Goal: Task Accomplishment & Management: Complete application form

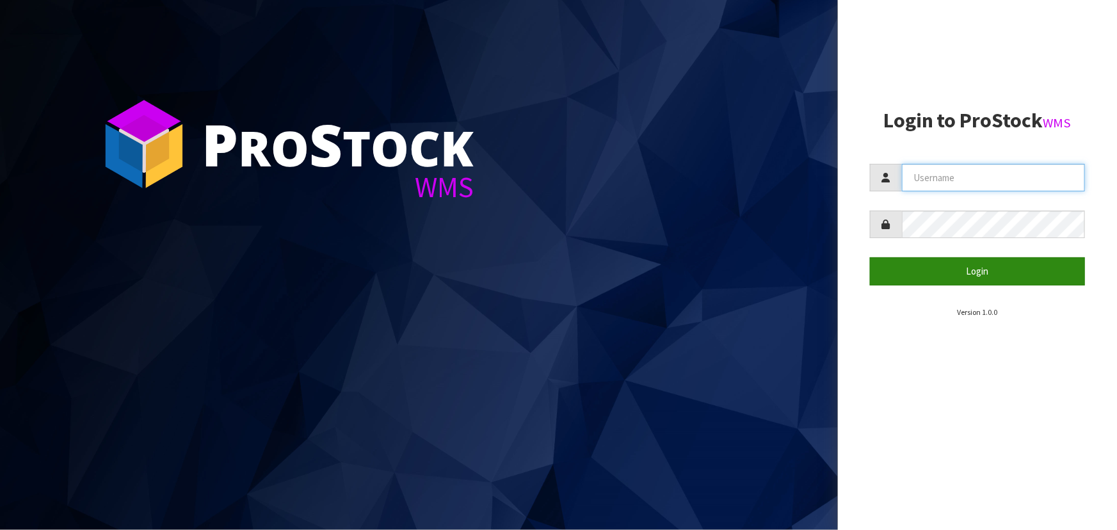
type input "priya"
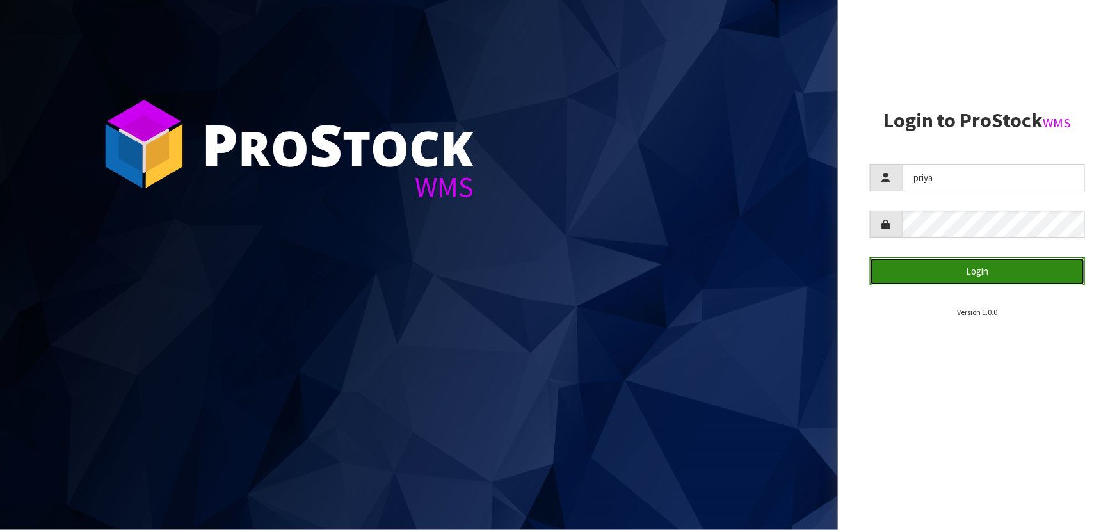
click at [947, 275] on button "Login" at bounding box center [977, 271] width 215 height 28
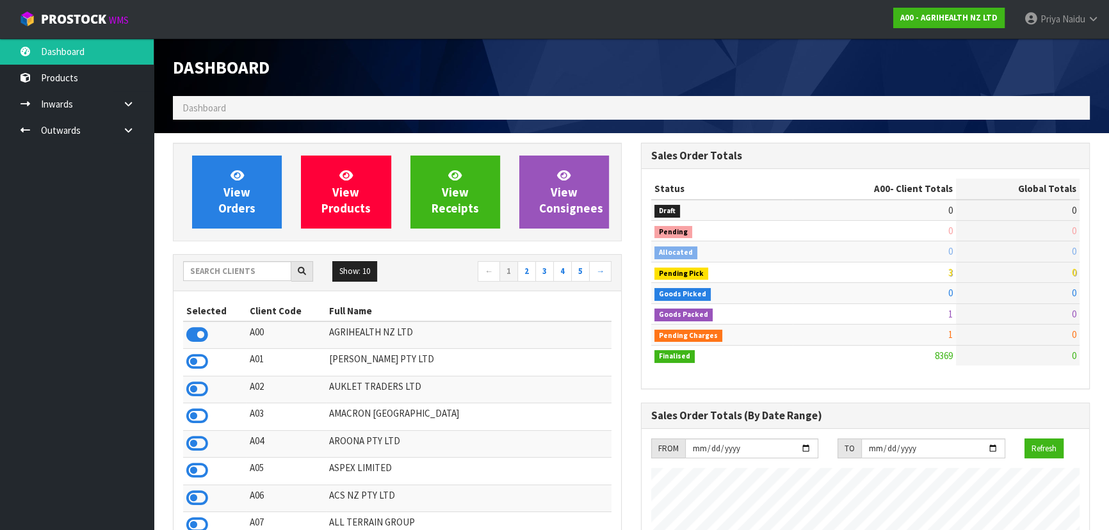
scroll to position [968, 467]
click at [211, 262] on input "text" at bounding box center [237, 271] width 108 height 20
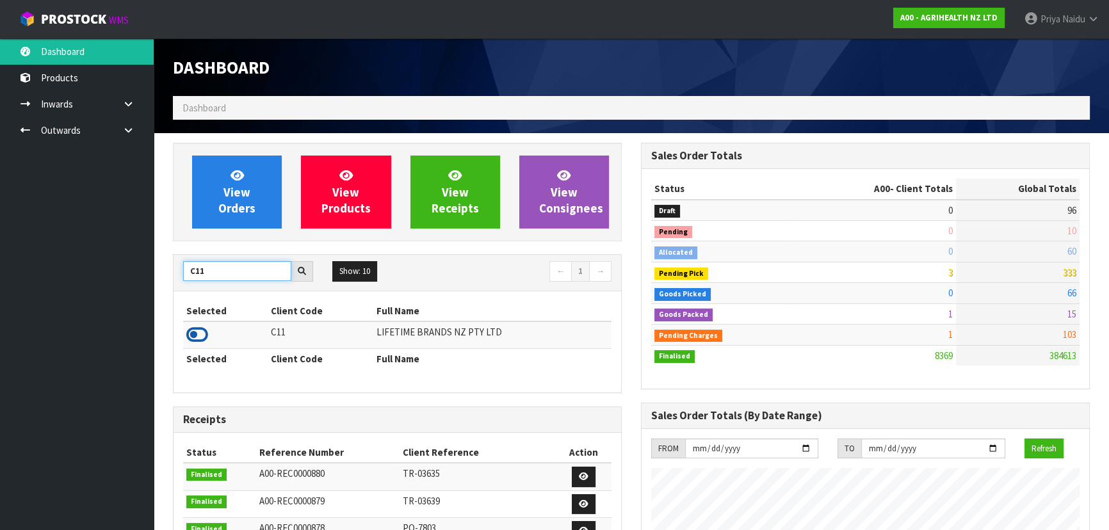
type input "C11"
click at [204, 331] on icon at bounding box center [197, 334] width 22 height 19
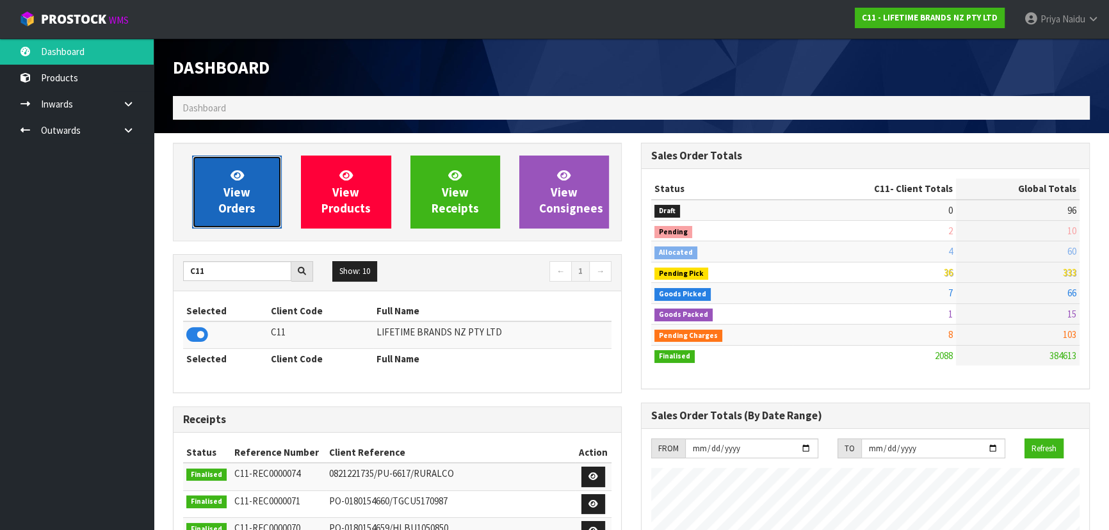
click at [245, 199] on link "View Orders" at bounding box center [237, 192] width 90 height 73
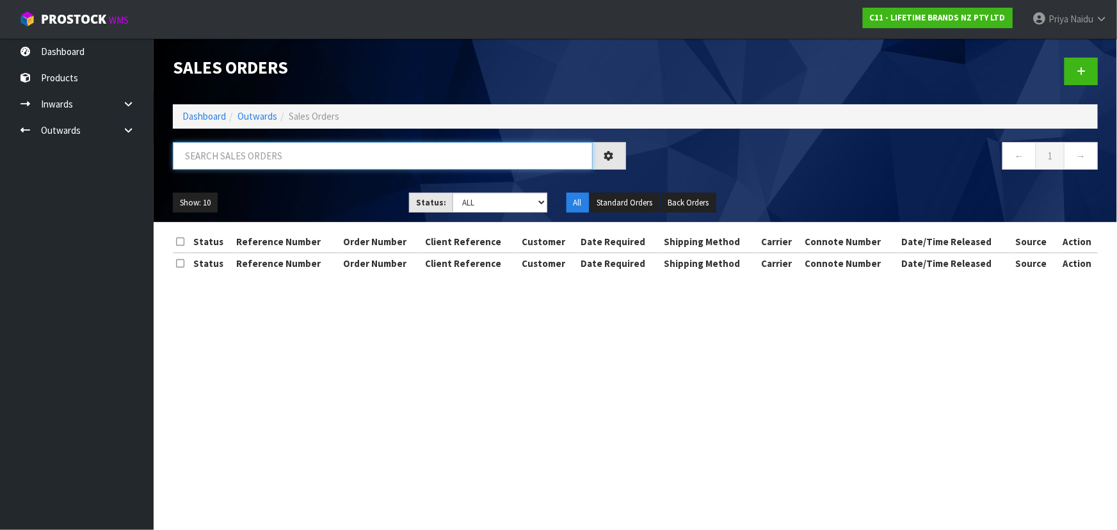
click at [269, 150] on input "text" at bounding box center [383, 156] width 420 height 28
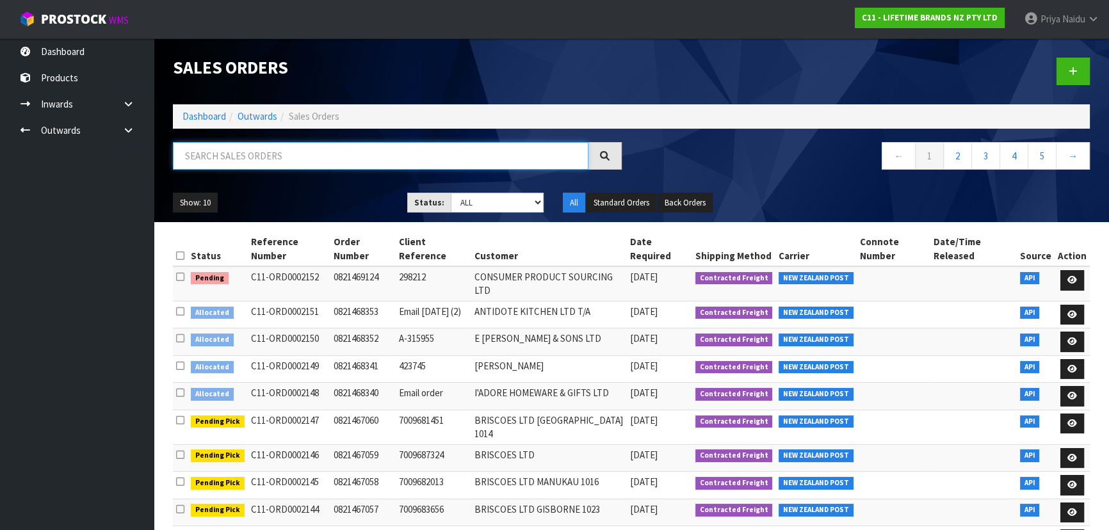
click at [269, 163] on input "text" at bounding box center [381, 156] width 416 height 28
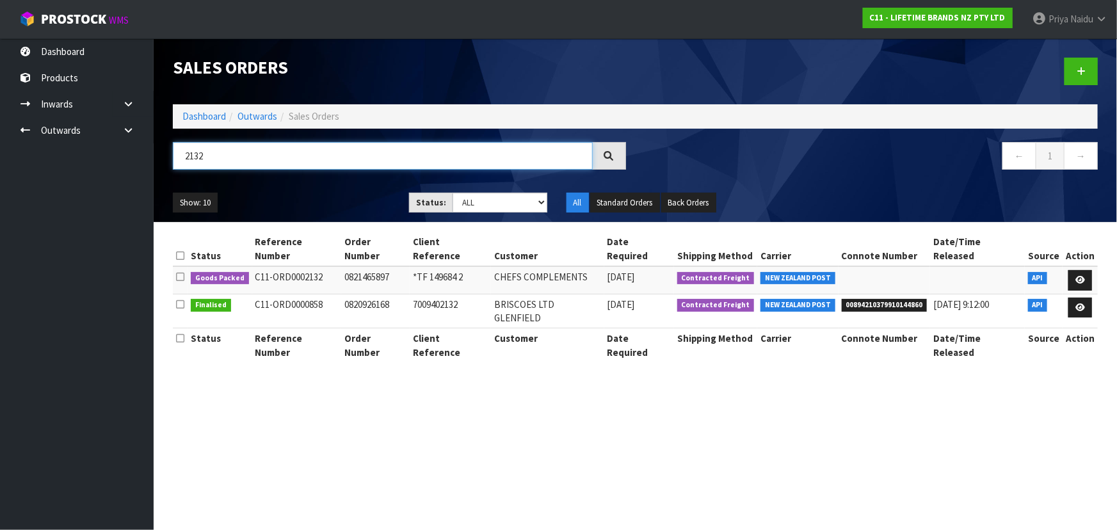
type input "2132"
click at [343, 180] on div "2132 ← 1 →" at bounding box center [635, 162] width 944 height 41
click at [1076, 270] on link at bounding box center [1081, 280] width 24 height 20
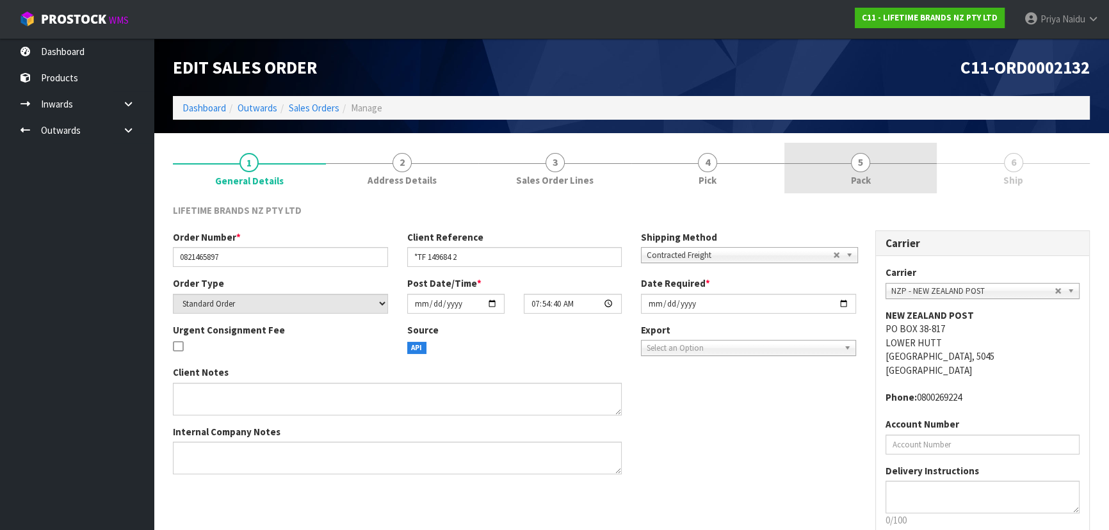
click at [847, 166] on link "5 Pack" at bounding box center [860, 168] width 153 height 51
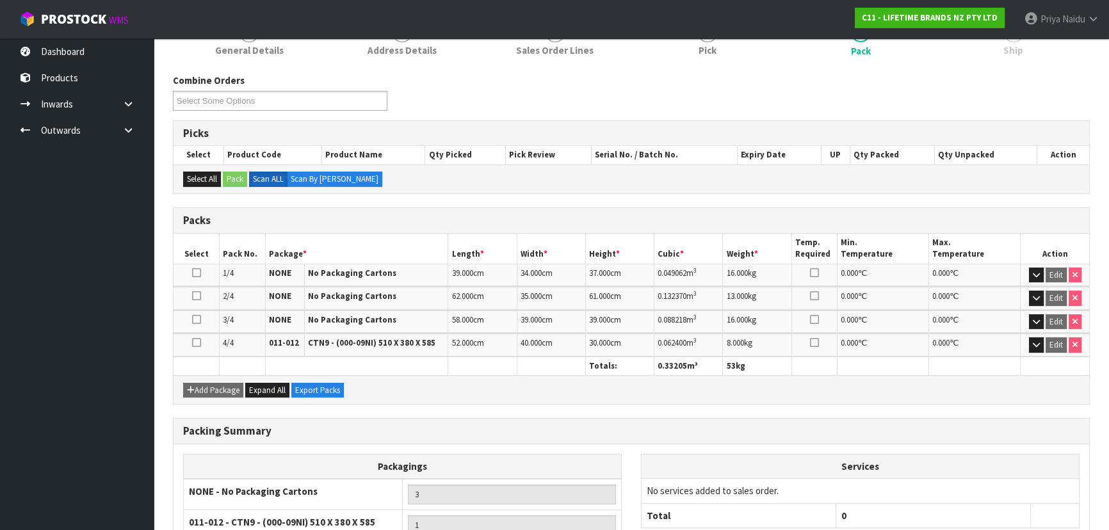
scroll to position [246, 0]
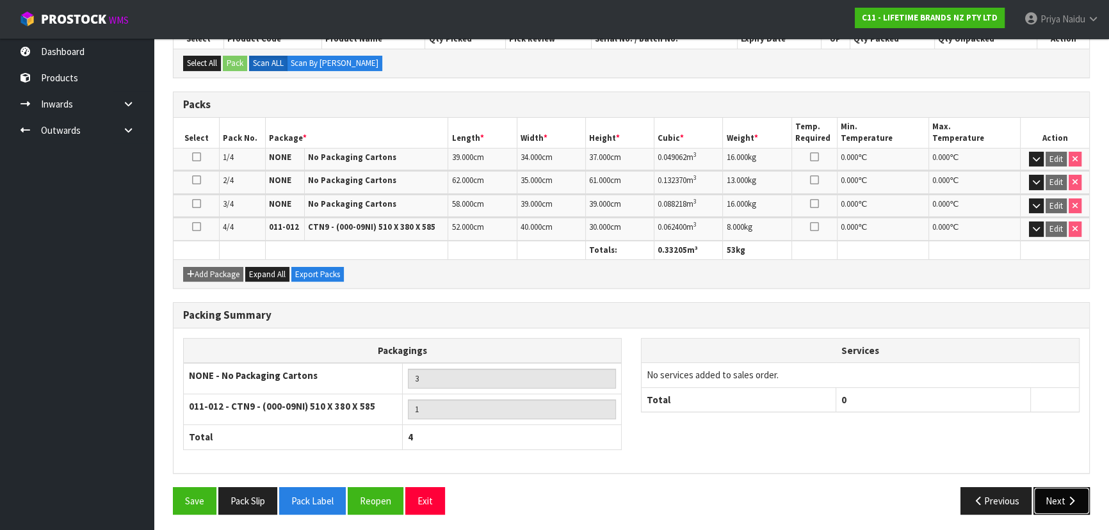
click at [1050, 490] on button "Next" at bounding box center [1061, 501] width 56 height 28
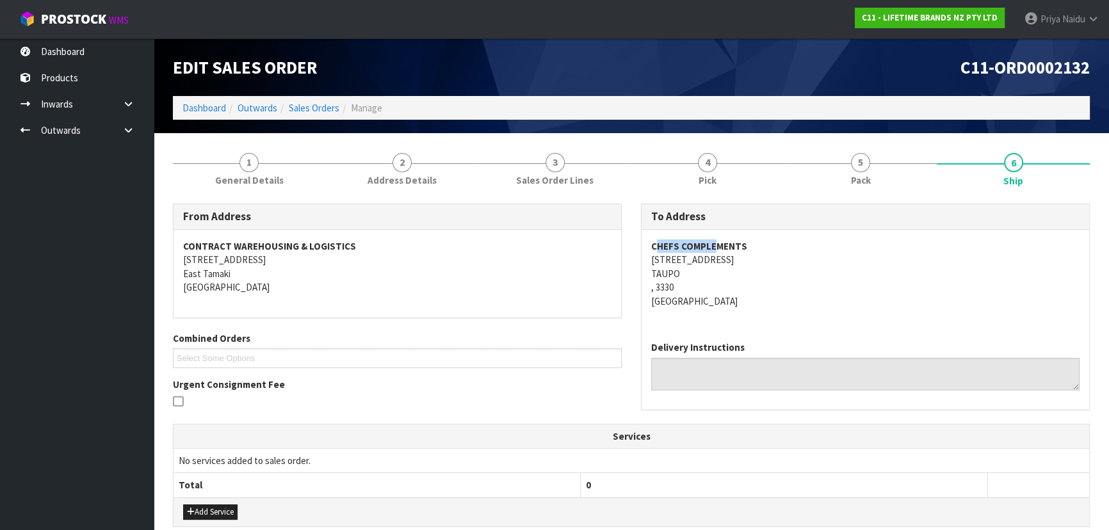
drag, startPoint x: 654, startPoint y: 246, endPoint x: 716, endPoint y: 239, distance: 61.9
click at [716, 239] on address "CHEFS COMPLEMENTS [STREET_ADDRESS]" at bounding box center [865, 273] width 428 height 69
copy strong "CHEFS COMPLEMENTS"
drag, startPoint x: 651, startPoint y: 241, endPoint x: 781, endPoint y: 236, distance: 129.4
click at [781, 236] on div "CHEFS COMPLEMENTS [STREET_ADDRESS]" at bounding box center [866, 280] width 448 height 101
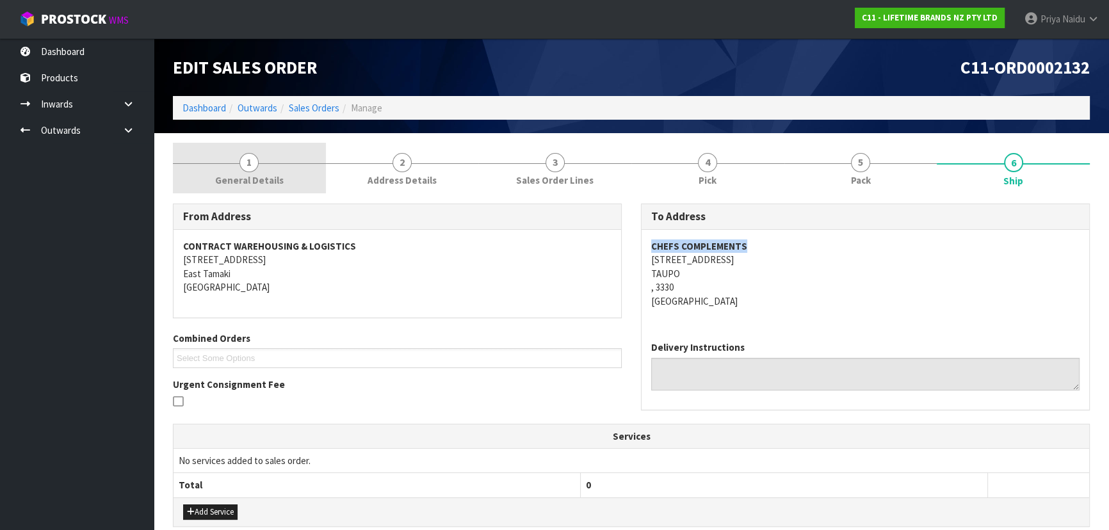
click at [236, 172] on link "1 General Details" at bounding box center [249, 168] width 153 height 51
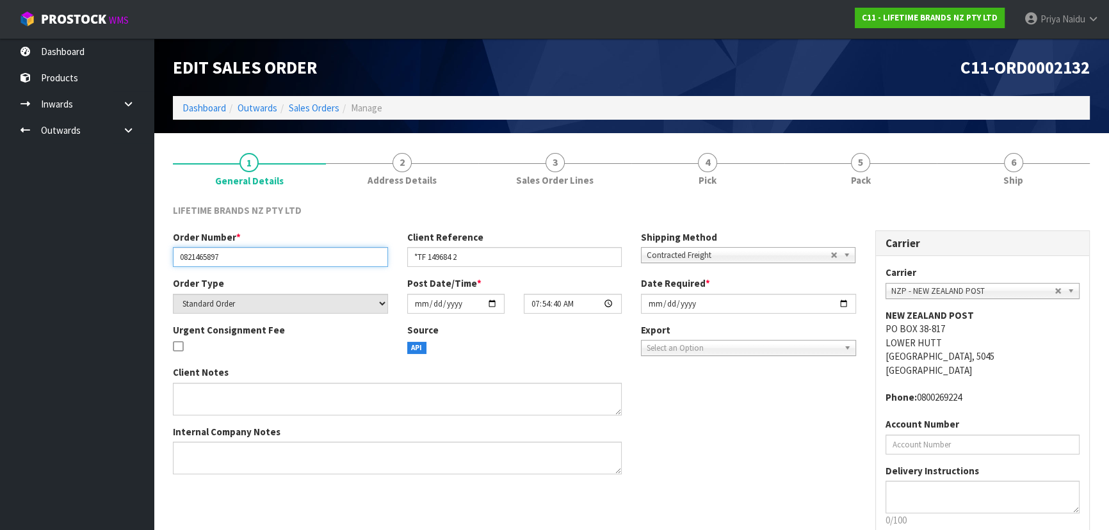
drag, startPoint x: 176, startPoint y: 257, endPoint x: 45, endPoint y: 254, distance: 131.3
click at [244, 254] on input "0821465897" at bounding box center [280, 257] width 215 height 20
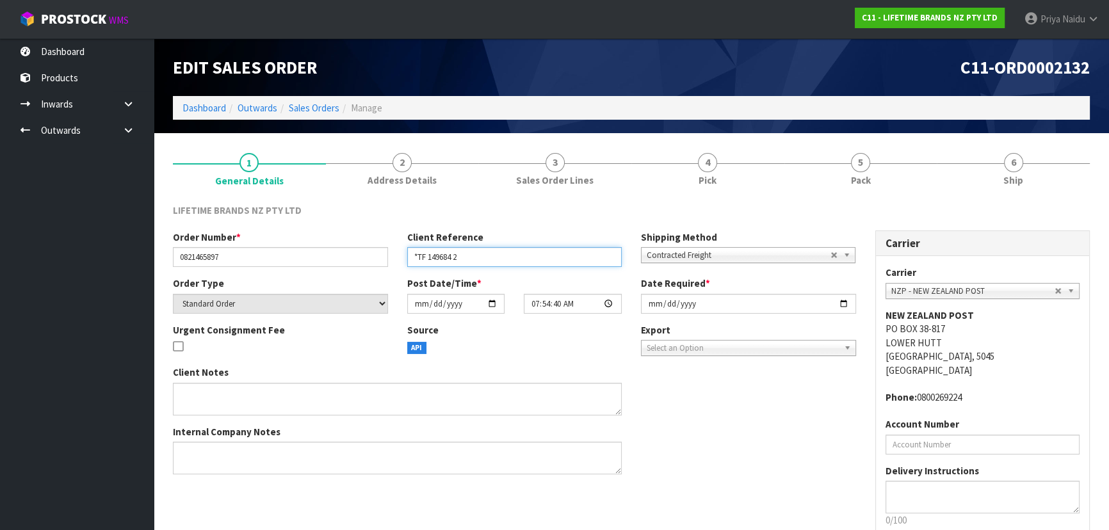
drag, startPoint x: 412, startPoint y: 256, endPoint x: 482, endPoint y: 256, distance: 70.4
click at [482, 256] on input "*TF 149684 2" at bounding box center [514, 257] width 215 height 20
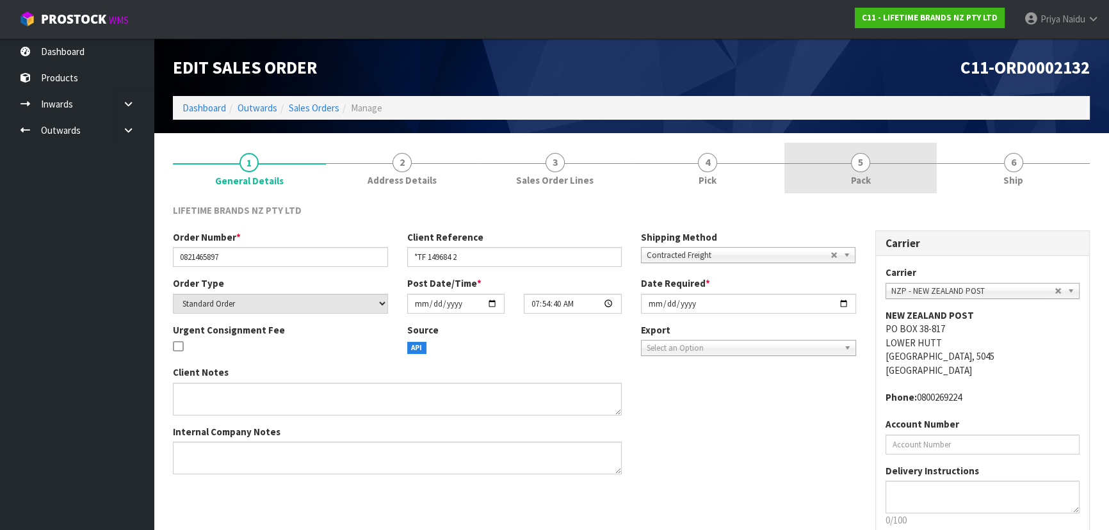
click at [851, 183] on span "Pack" at bounding box center [861, 180] width 20 height 13
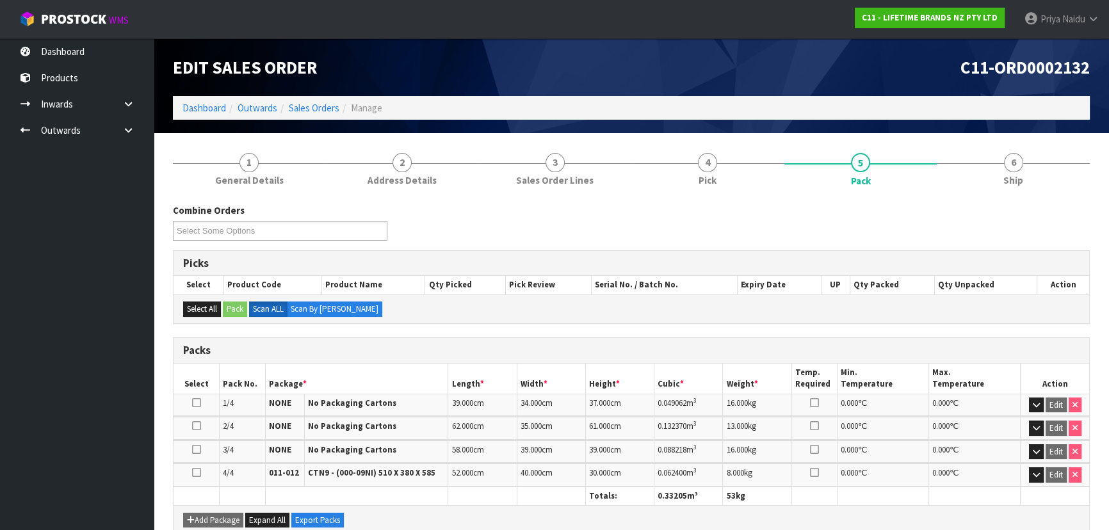
click at [1031, 196] on div "Combine Orders C11-ORD0002092 C11-ORD0002102 C11-ORD0002104 C11-ORD0002105 C11-…" at bounding box center [631, 482] width 917 height 576
click at [1017, 177] on span "Ship" at bounding box center [1013, 180] width 20 height 13
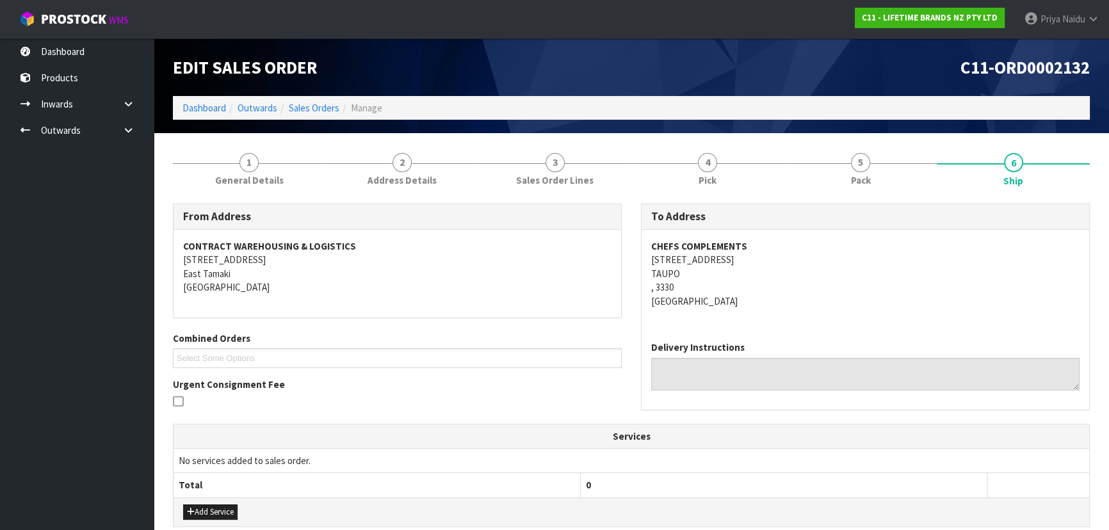
copy address "[STREET_ADDRESS]"
drag, startPoint x: 645, startPoint y: 258, endPoint x: 767, endPoint y: 264, distance: 122.4
click at [767, 264] on div "CHEFS COMPLEMENTS [STREET_ADDRESS]" at bounding box center [866, 280] width 448 height 101
drag, startPoint x: 880, startPoint y: 145, endPoint x: 880, endPoint y: 159, distance: 13.5
click at [880, 145] on link "5 Pack" at bounding box center [860, 168] width 153 height 51
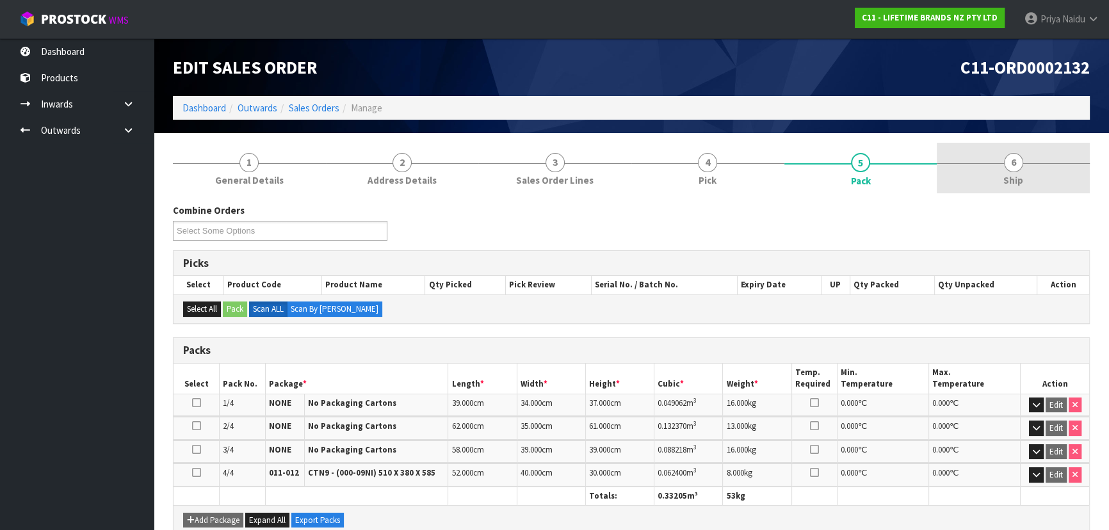
click at [1041, 159] on link "6 Ship" at bounding box center [1013, 168] width 153 height 51
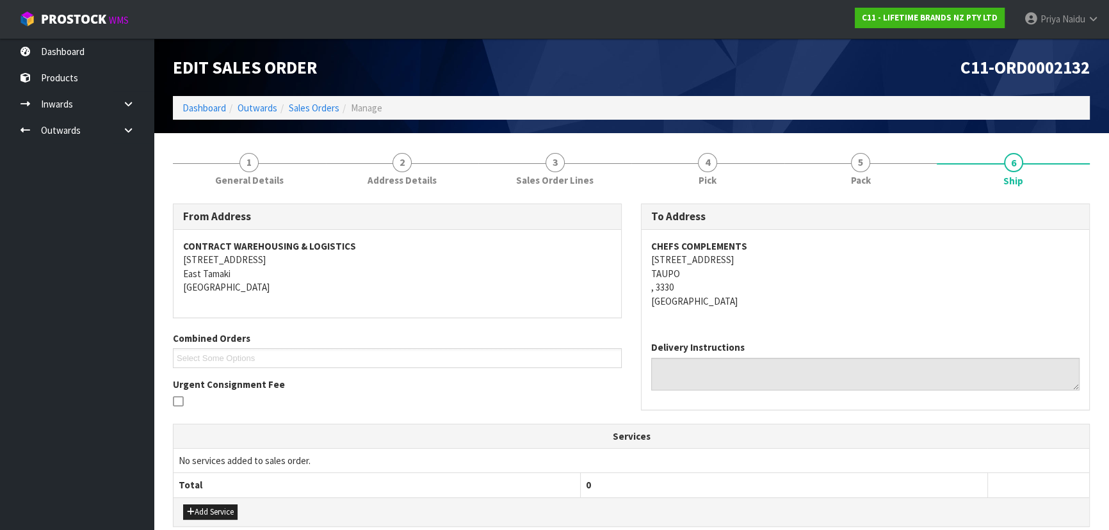
click at [788, 299] on address "CHEFS COMPLEMENTS [STREET_ADDRESS]" at bounding box center [865, 273] width 428 height 69
click at [864, 172] on link "5 Pack" at bounding box center [860, 168] width 153 height 51
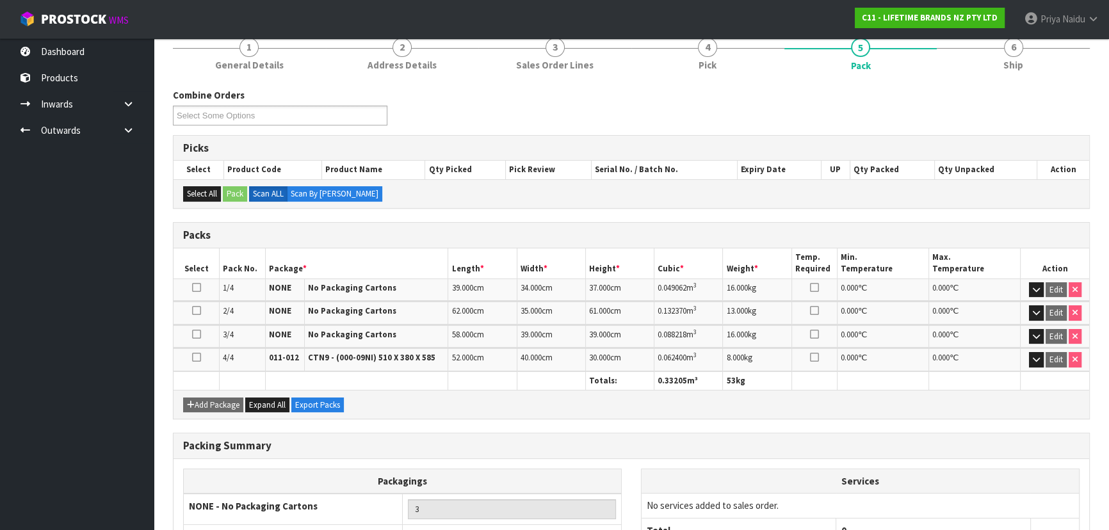
scroll to position [116, 0]
drag, startPoint x: 974, startPoint y: 58, endPoint x: 929, endPoint y: 70, distance: 46.6
click at [974, 58] on link "6 Ship" at bounding box center [1013, 52] width 153 height 51
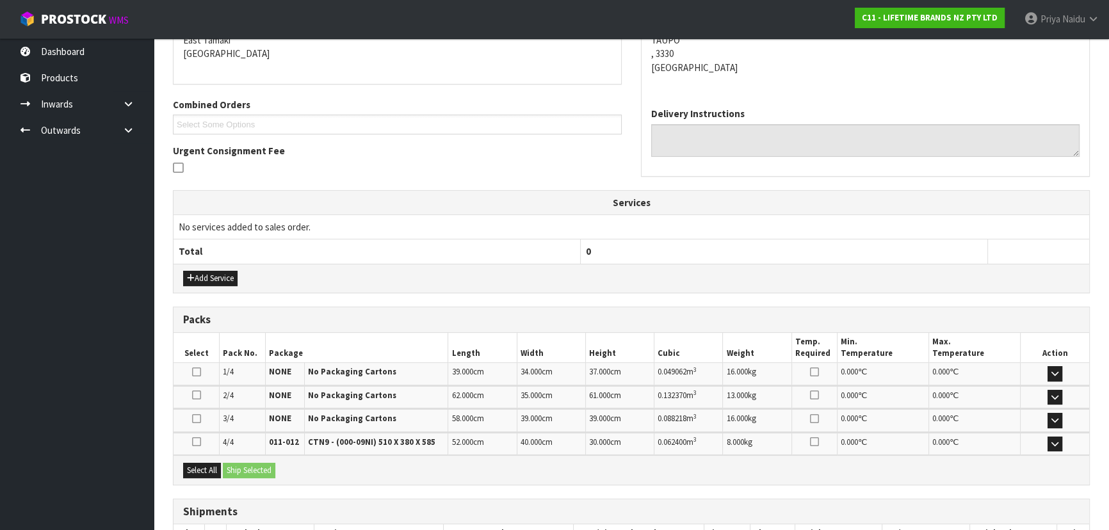
scroll to position [323, 0]
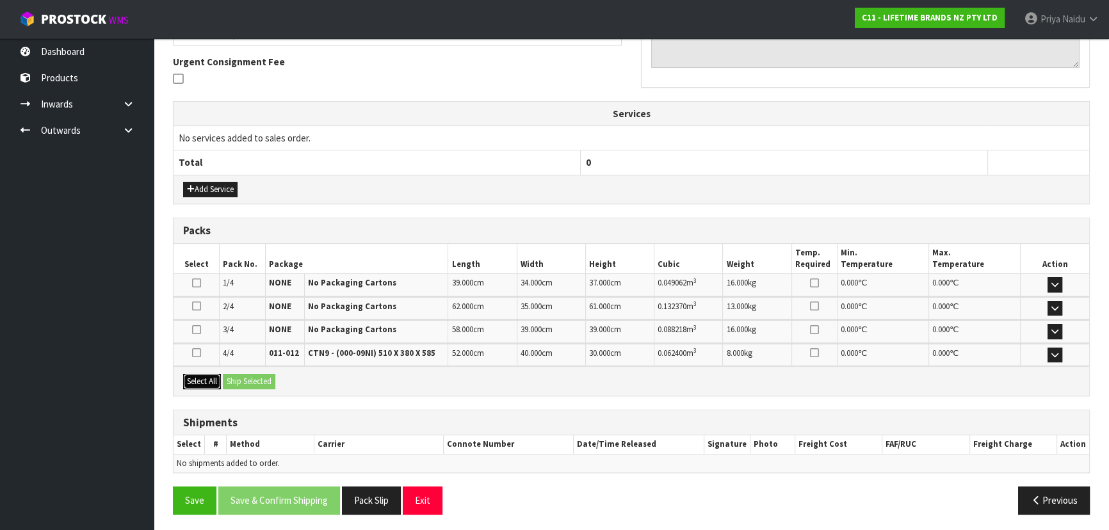
click at [198, 377] on button "Select All" at bounding box center [202, 381] width 38 height 15
drag, startPoint x: 238, startPoint y: 378, endPoint x: 250, endPoint y: 377, distance: 12.2
click at [239, 377] on button "Ship Selected" at bounding box center [249, 381] width 53 height 15
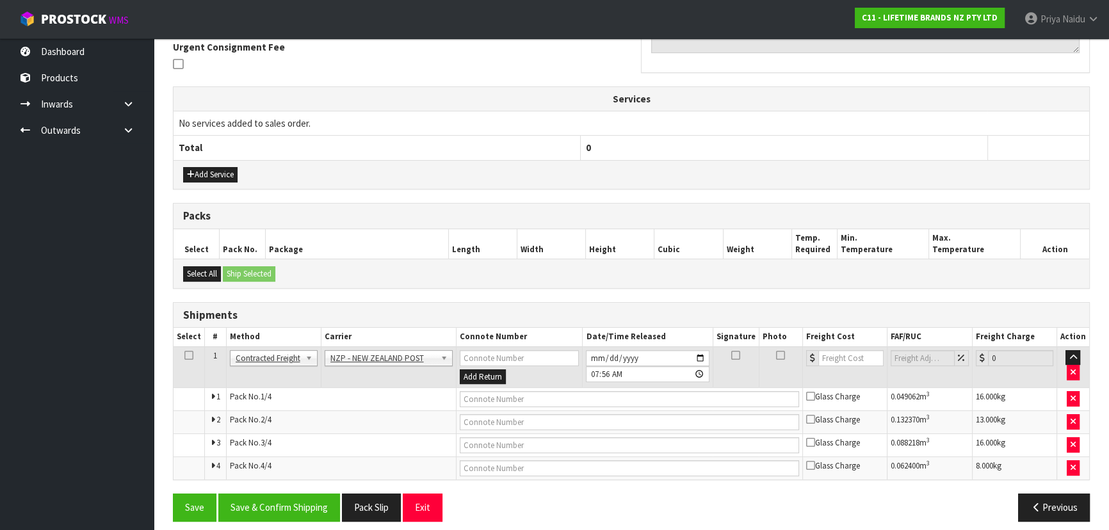
scroll to position [345, 0]
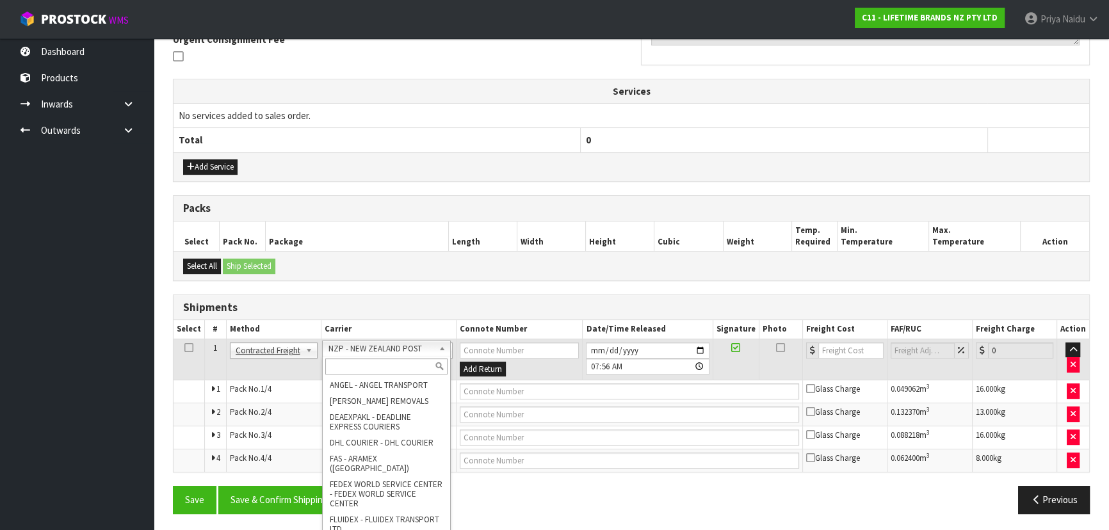
click at [375, 366] on input "text" at bounding box center [386, 367] width 122 height 16
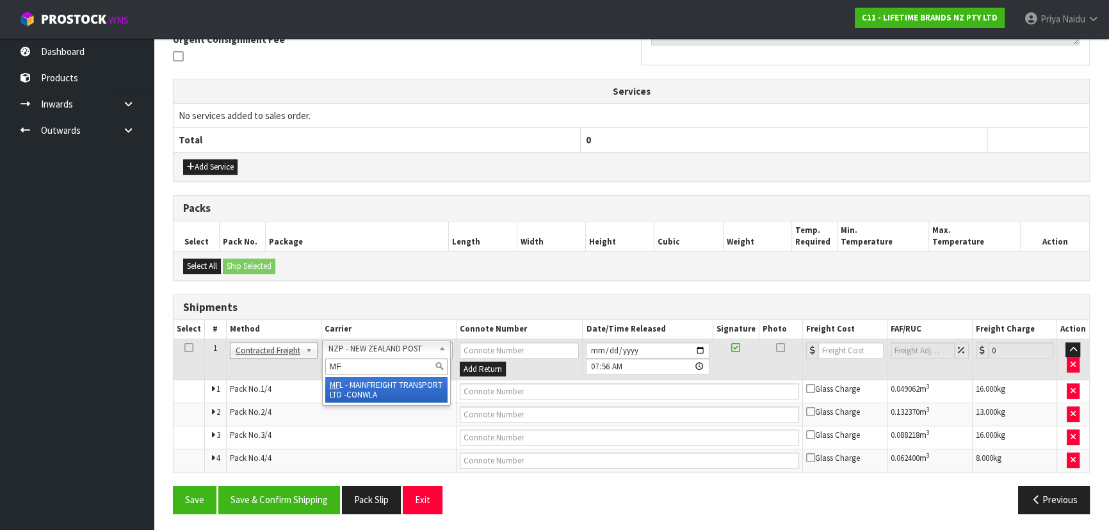
type input "MF"
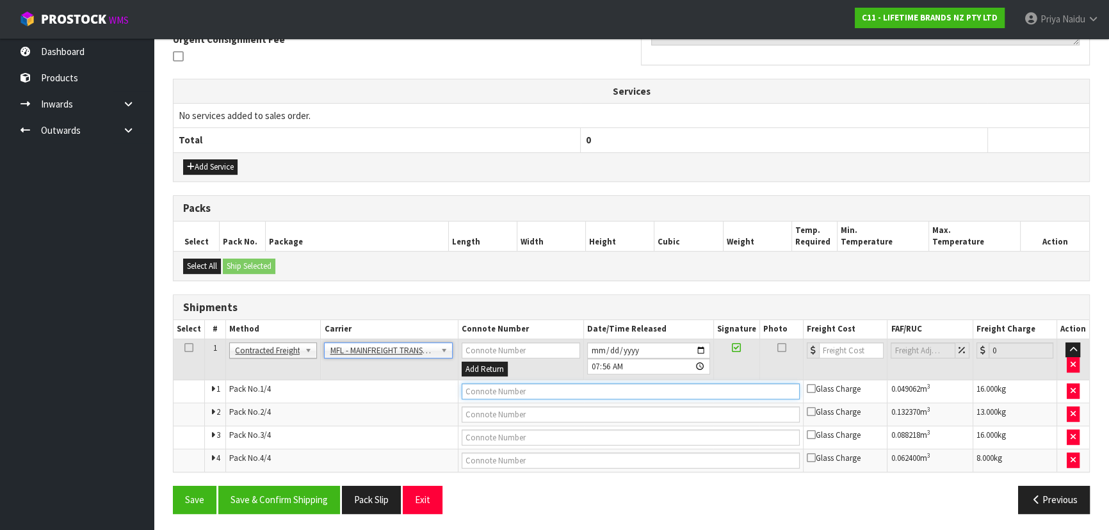
click at [473, 387] on input "text" at bounding box center [631, 392] width 339 height 16
paste input "FWM59002438"
type input "FWM59002438"
click at [845, 350] on input "number" at bounding box center [851, 351] width 65 height 16
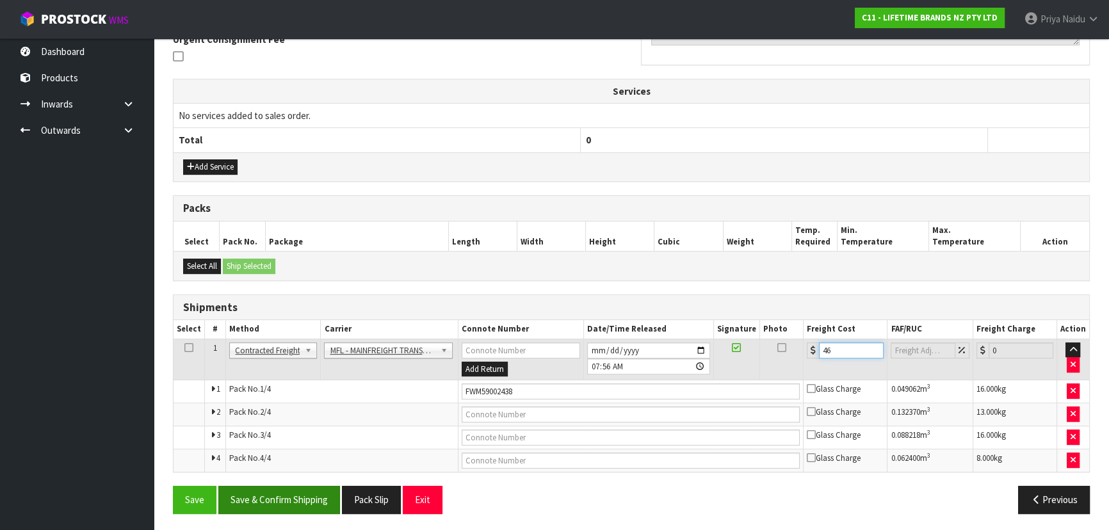
type input "46"
click at [280, 502] on button "Save & Confirm Shipping" at bounding box center [279, 500] width 122 height 28
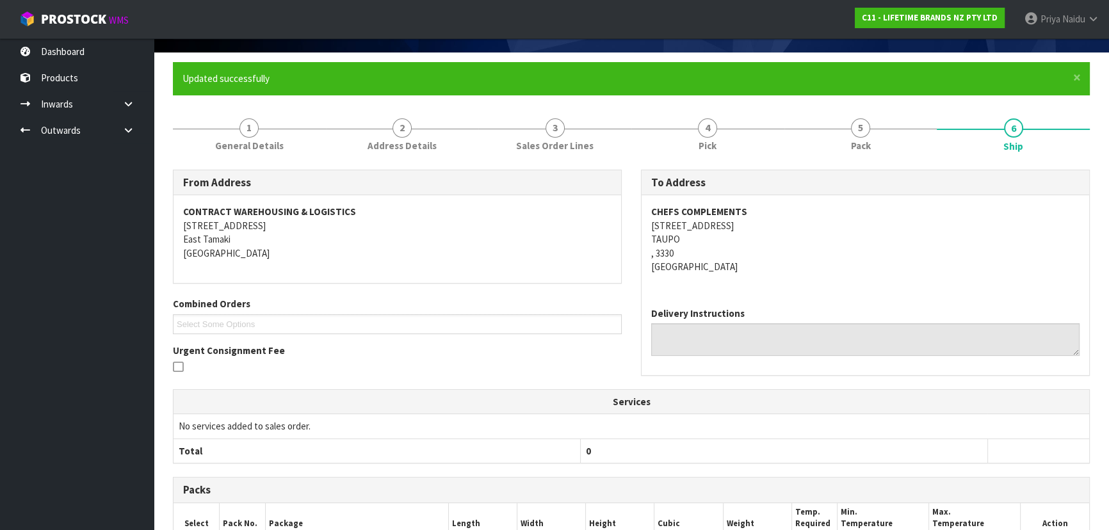
scroll to position [0, 0]
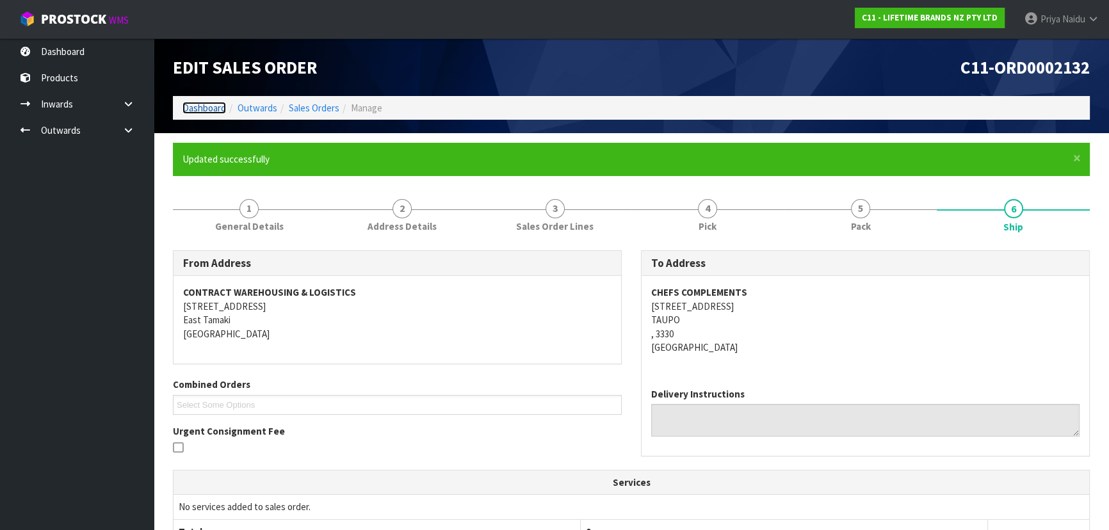
click at [205, 104] on link "Dashboard" at bounding box center [204, 108] width 44 height 12
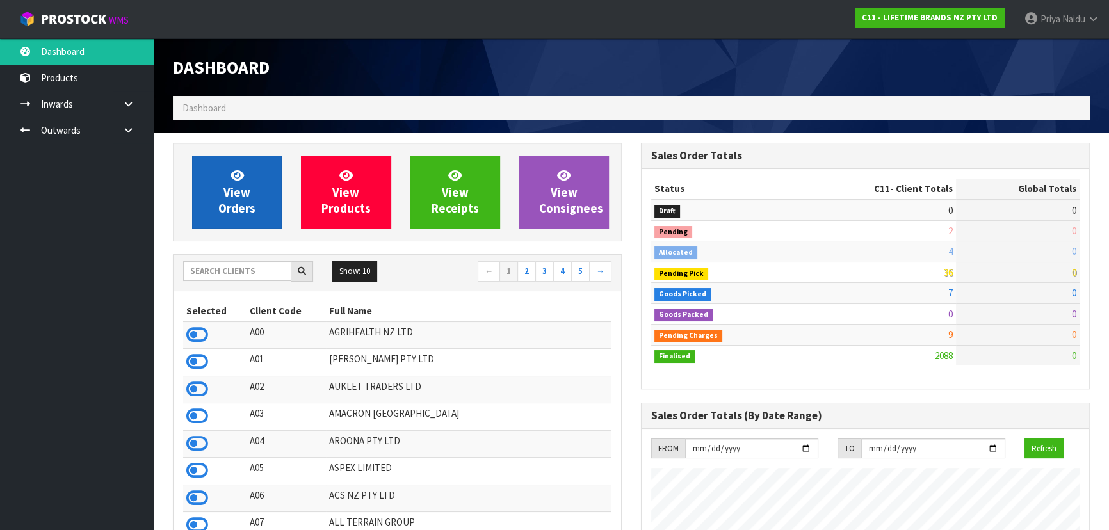
scroll to position [968, 467]
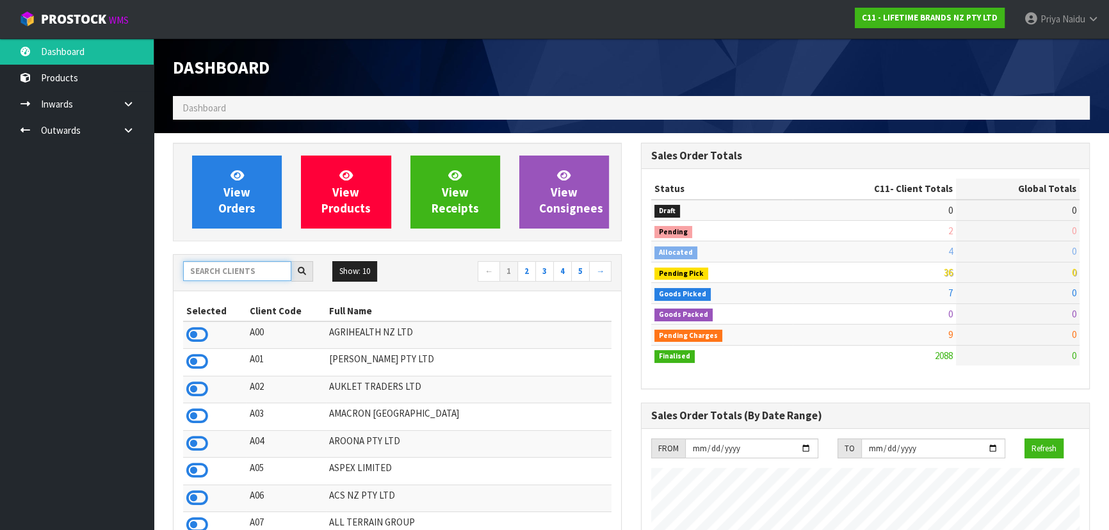
click at [218, 268] on input "text" at bounding box center [237, 271] width 108 height 20
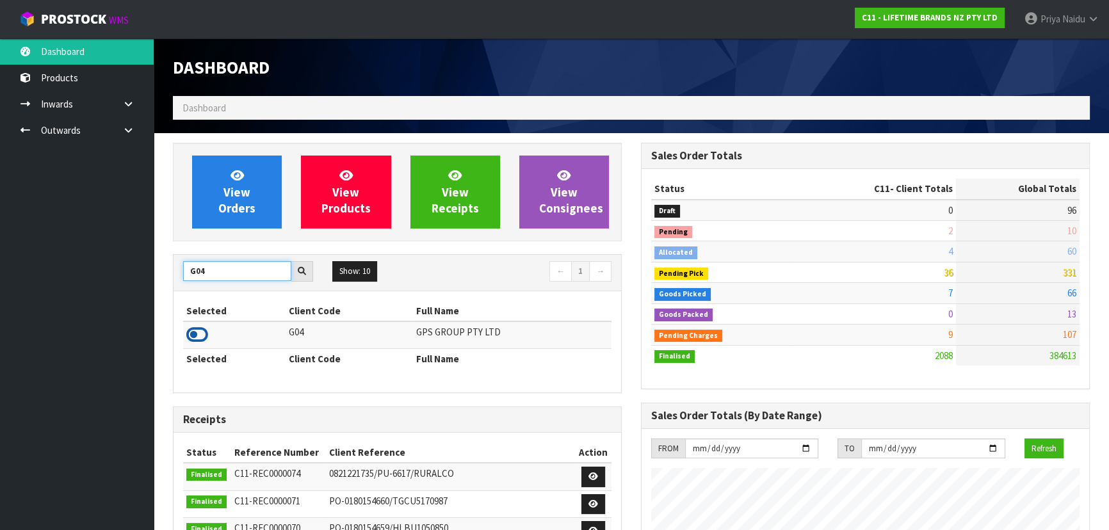
type input "G04"
click at [198, 336] on icon at bounding box center [197, 334] width 22 height 19
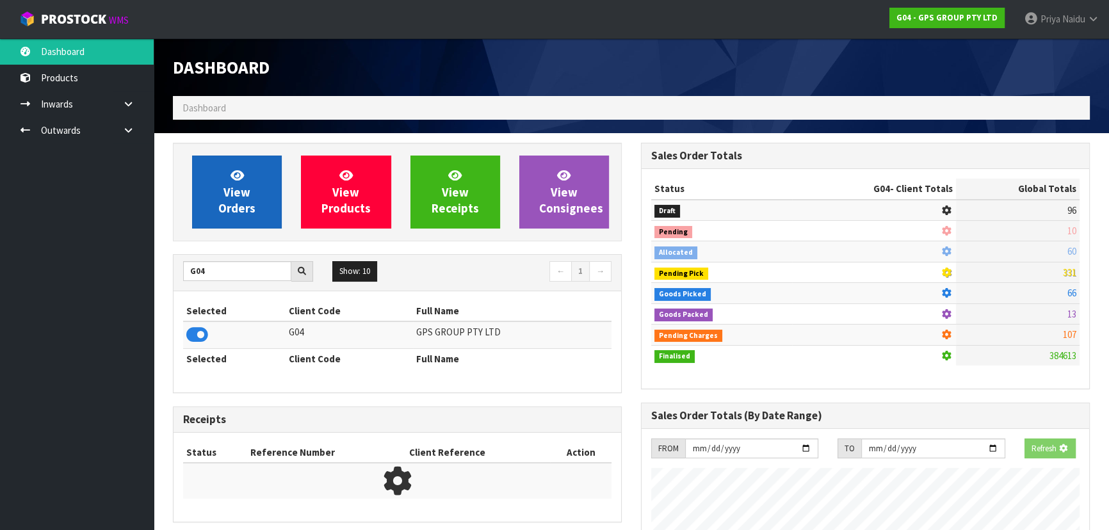
scroll to position [639538, 639851]
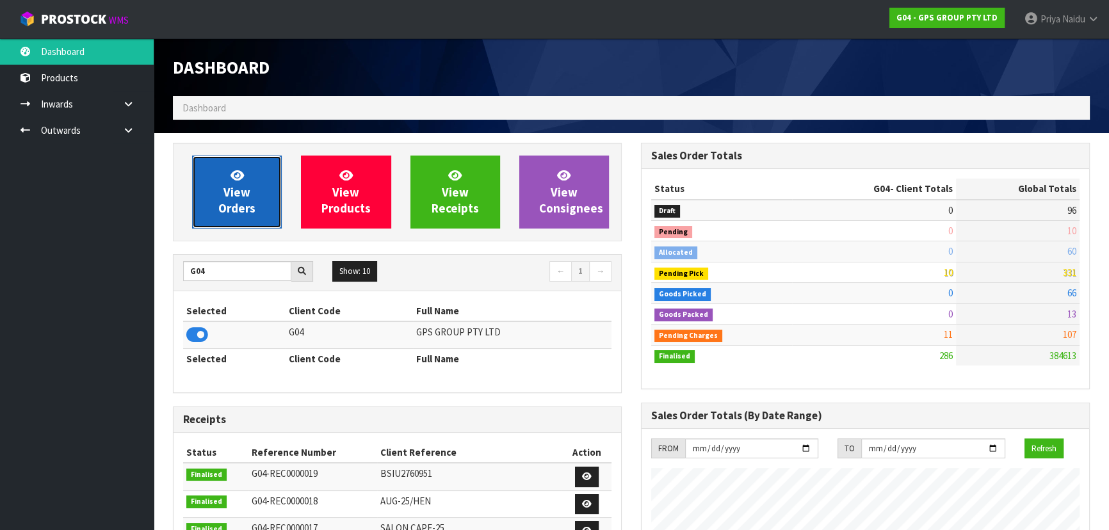
click at [257, 183] on link "View Orders" at bounding box center [237, 192] width 90 height 73
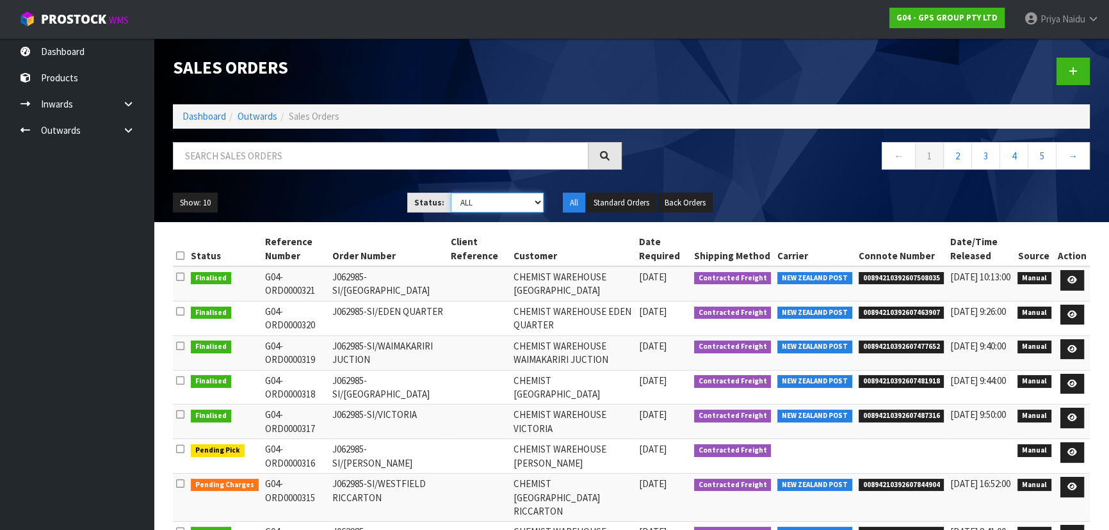
click at [503, 204] on select "Draft Pending Allocated Pending Pick Goods Picked Goods Packed Pending Charges …" at bounding box center [497, 203] width 93 height 20
select select "string:3"
click at [451, 193] on select "Draft Pending Allocated Pending Pick Goods Picked Goods Packed Pending Charges …" at bounding box center [497, 203] width 93 height 20
